Goal: Find specific page/section: Find specific page/section

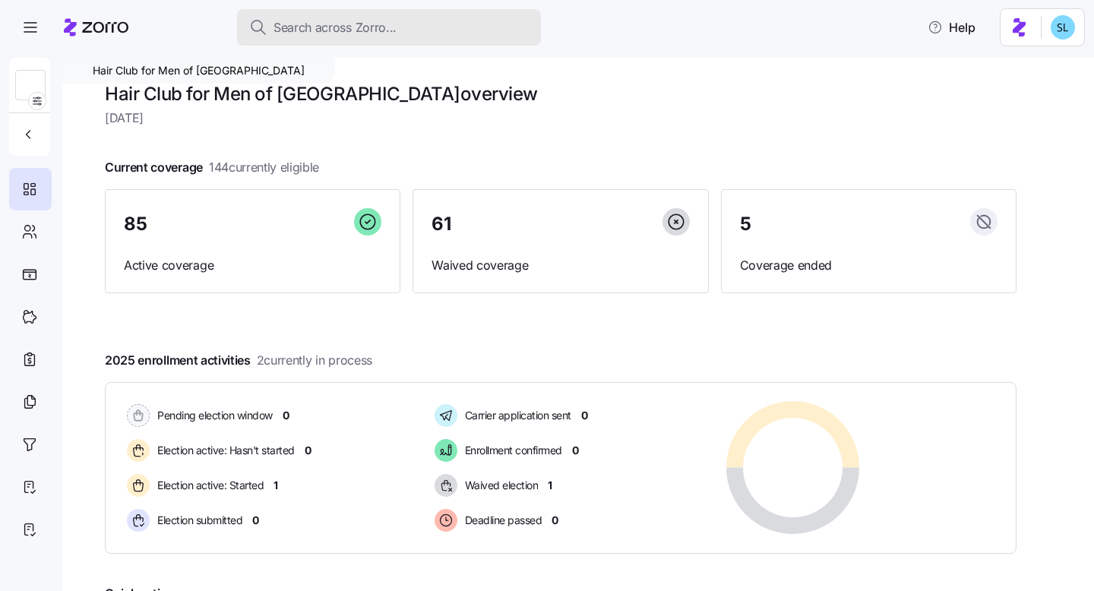
click at [410, 40] on button "Search across Zorro..." at bounding box center [389, 27] width 304 height 36
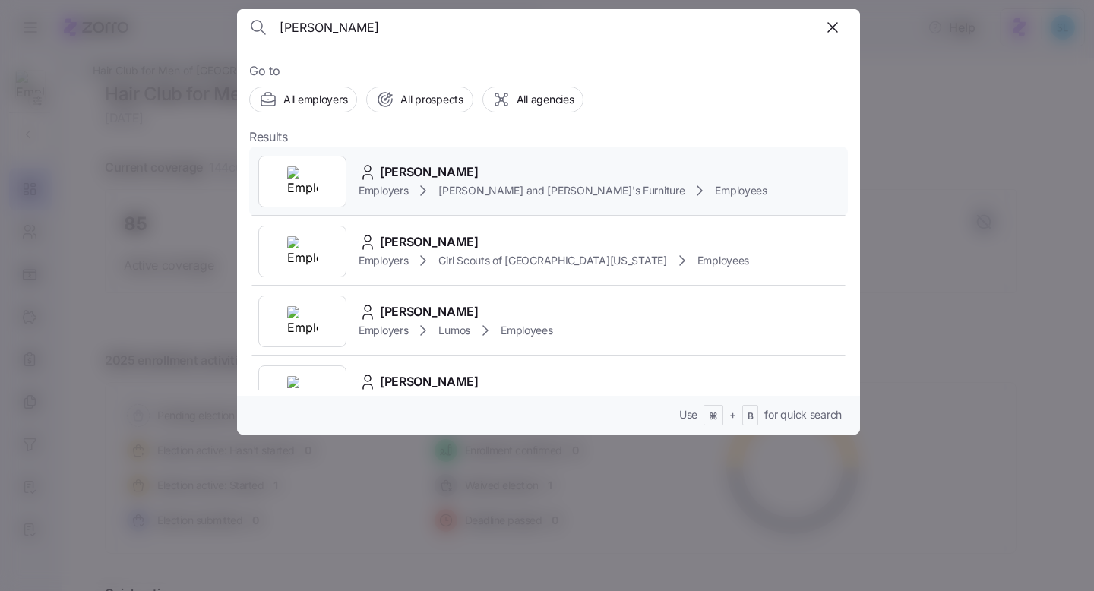
type input "gibney"
click at [441, 177] on span "KELLY GIBNEY" at bounding box center [429, 172] width 99 height 19
